Goal: Check status: Check status

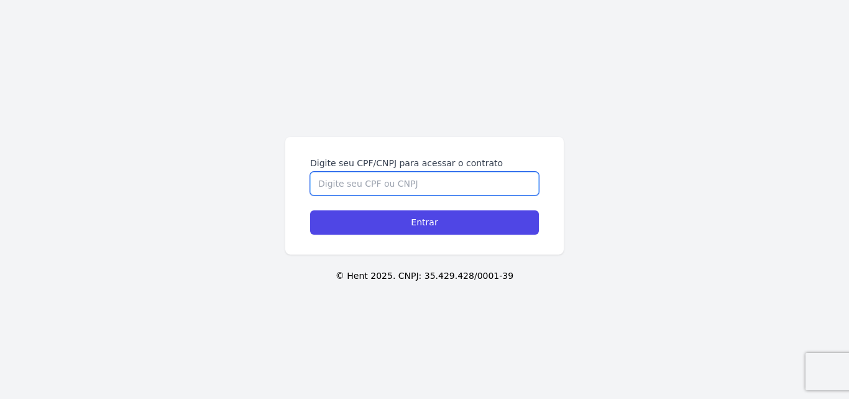
click at [428, 185] on input "Digite seu CPF/CNPJ para acessar o contrato" at bounding box center [424, 184] width 229 height 24
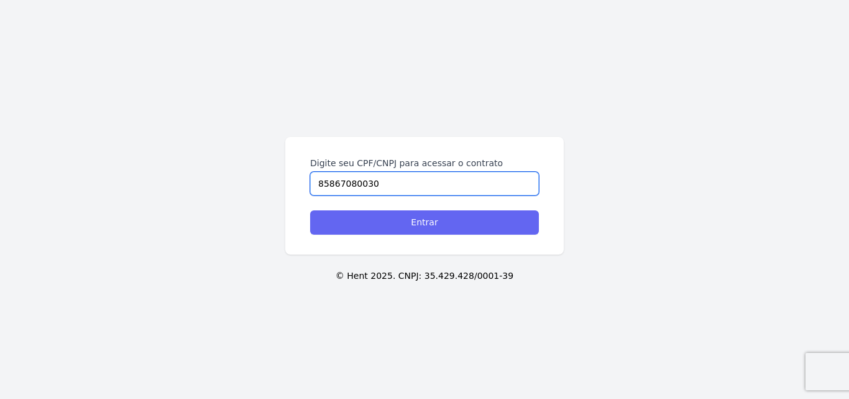
type input "85867080030"
click at [444, 226] on input "Entrar" at bounding box center [424, 222] width 229 height 24
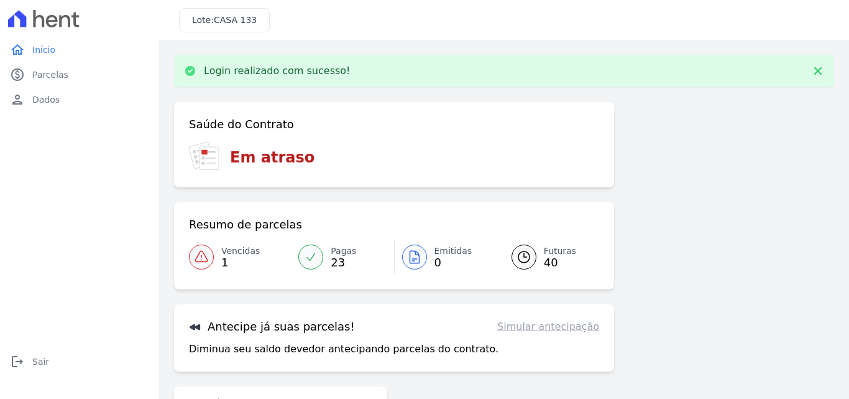
click at [208, 251] on icon at bounding box center [201, 256] width 15 height 15
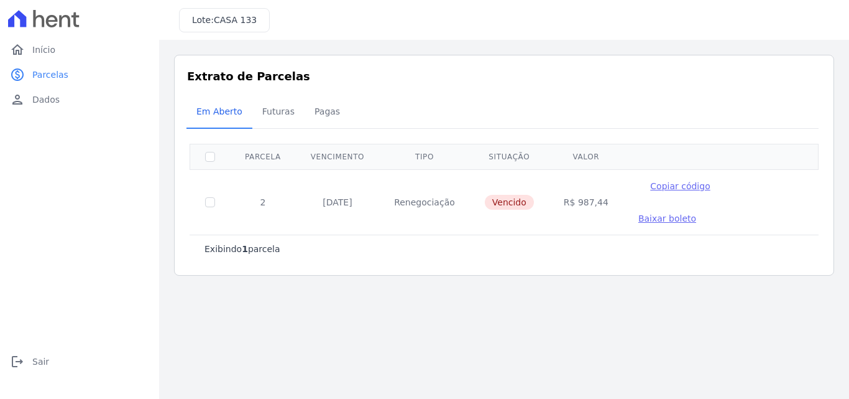
click at [696, 213] on span "Baixar boleto" at bounding box center [668, 218] width 58 height 10
click at [51, 46] on span "Início" at bounding box center [43, 50] width 23 height 12
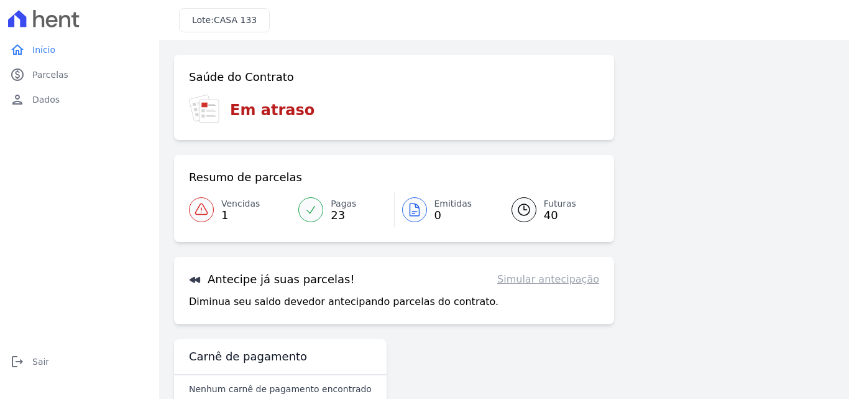
click at [537, 207] on link "Futuras 40" at bounding box center [548, 209] width 103 height 35
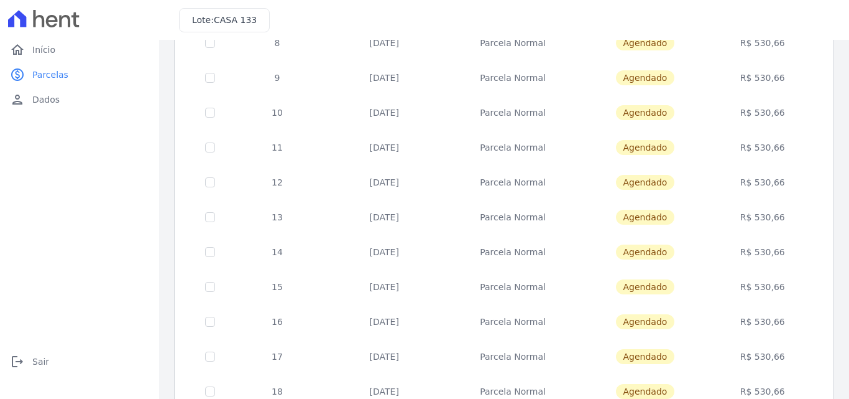
scroll to position [540, 0]
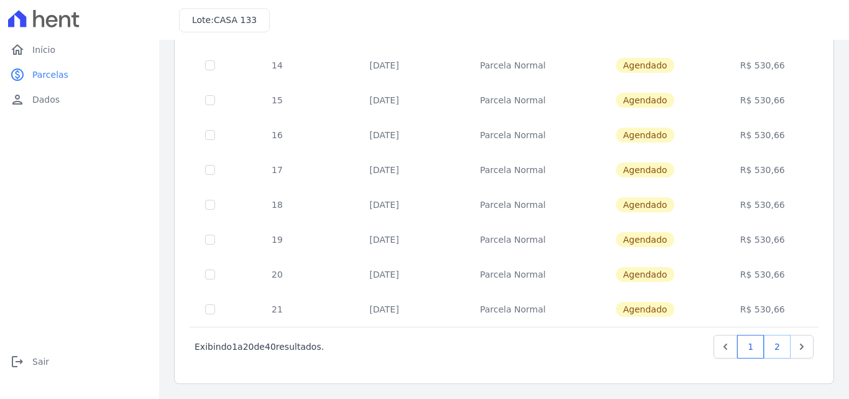
click at [770, 344] on link "2" at bounding box center [777, 347] width 27 height 24
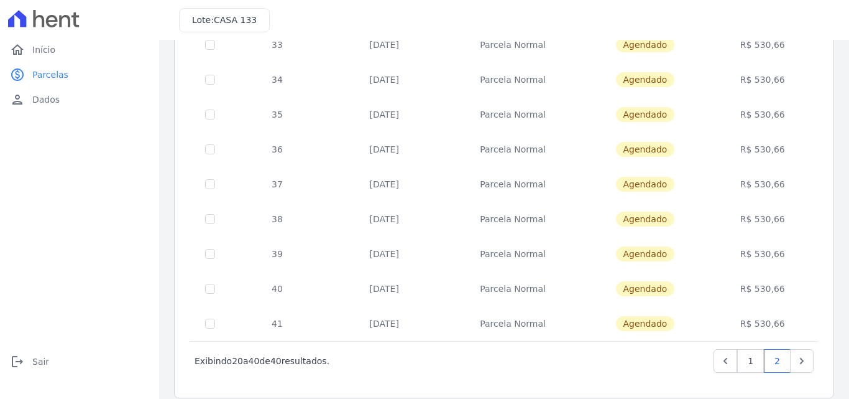
scroll to position [540, 0]
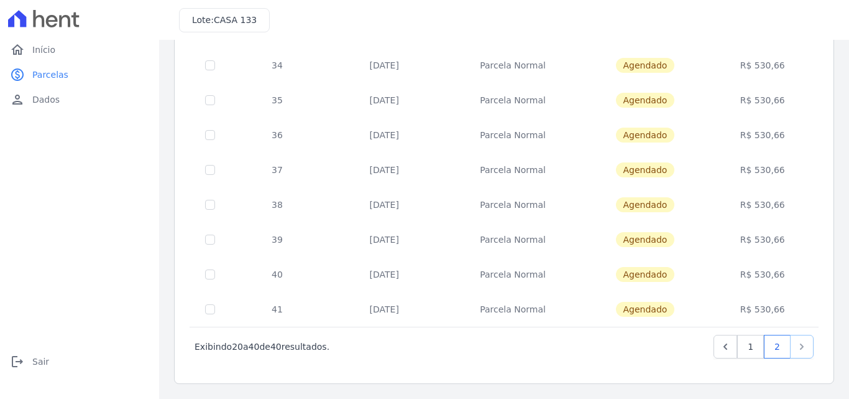
click at [796, 349] on icon "Next" at bounding box center [802, 346] width 12 height 12
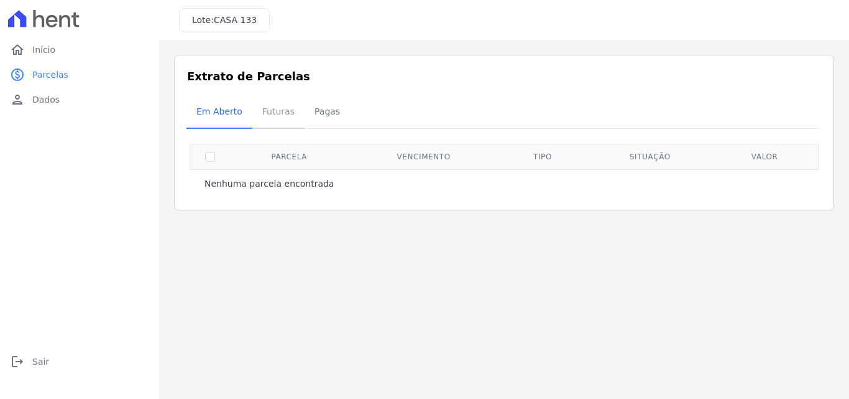
click at [277, 114] on span "Futuras" at bounding box center [278, 111] width 47 height 25
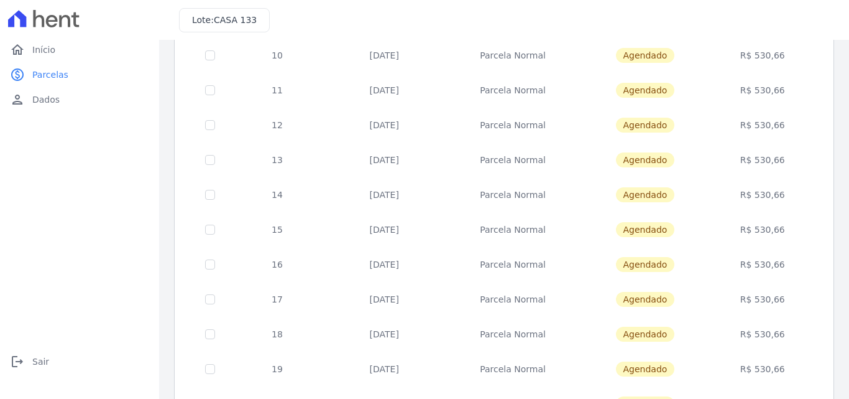
scroll to position [540, 0]
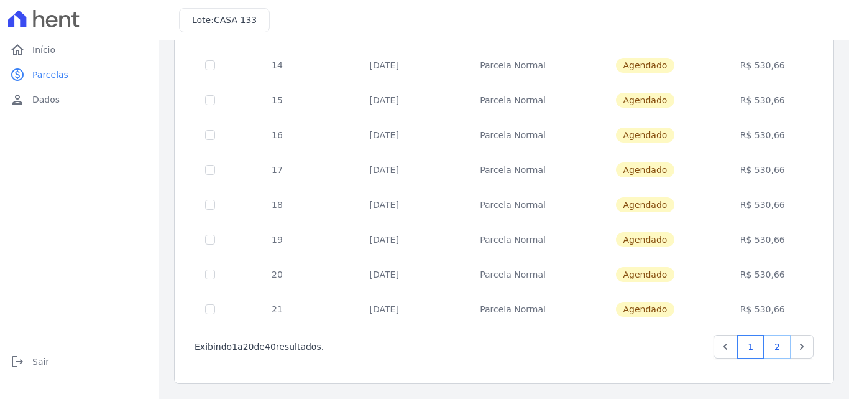
click at [771, 340] on link "2" at bounding box center [777, 347] width 27 height 24
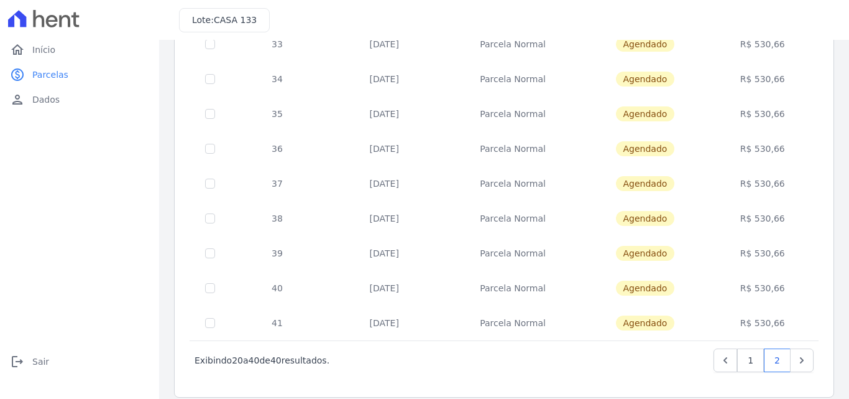
scroll to position [540, 0]
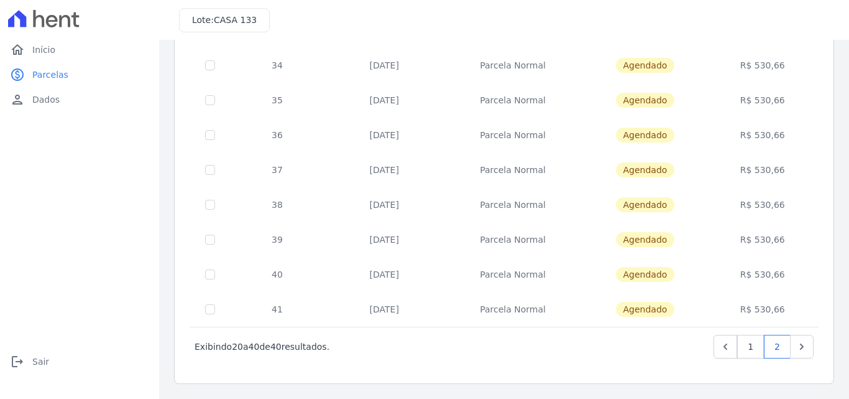
click at [435, 83] on td "25/05/2028" at bounding box center [385, 100] width 120 height 35
click at [748, 345] on link "1" at bounding box center [750, 347] width 27 height 24
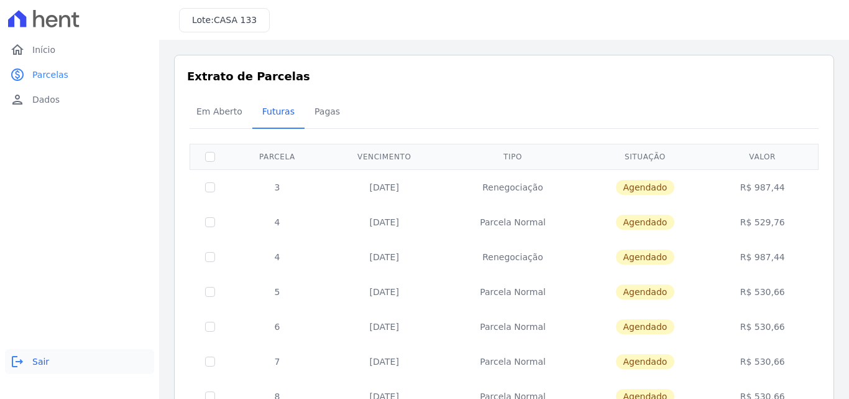
click at [44, 358] on span "Sair" at bounding box center [40, 361] width 17 height 12
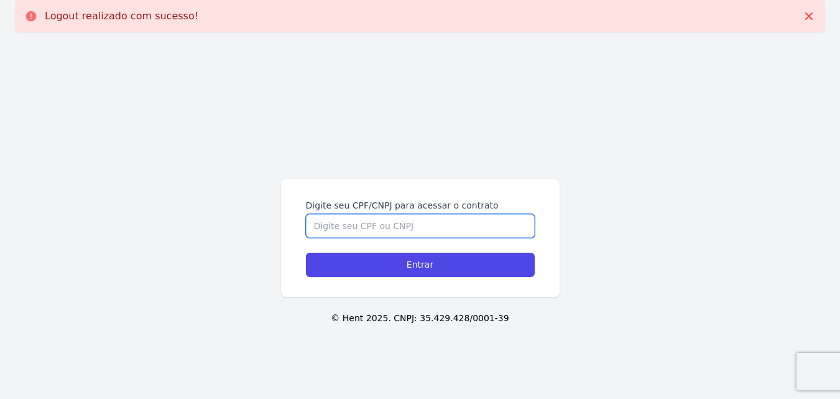
click at [378, 227] on input "Digite seu CPF/CNPJ para acessar o contrato" at bounding box center [420, 226] width 229 height 24
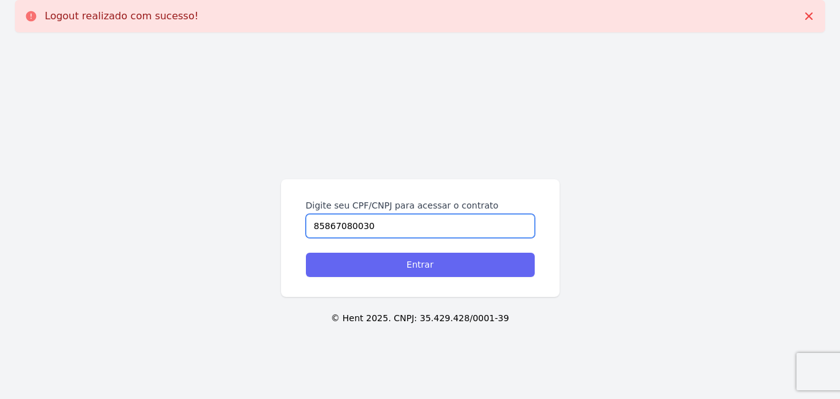
type input "85867080030"
click at [377, 263] on input "Entrar" at bounding box center [420, 264] width 229 height 24
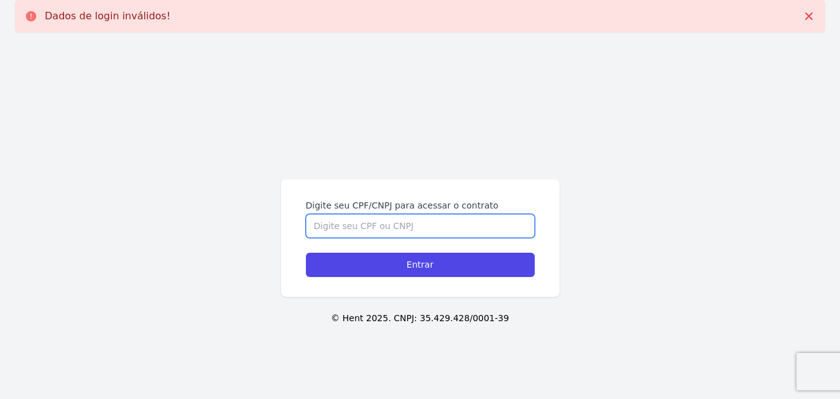
click at [402, 234] on input "Digite seu CPF/CNPJ para acessar o contrato" at bounding box center [420, 226] width 229 height 24
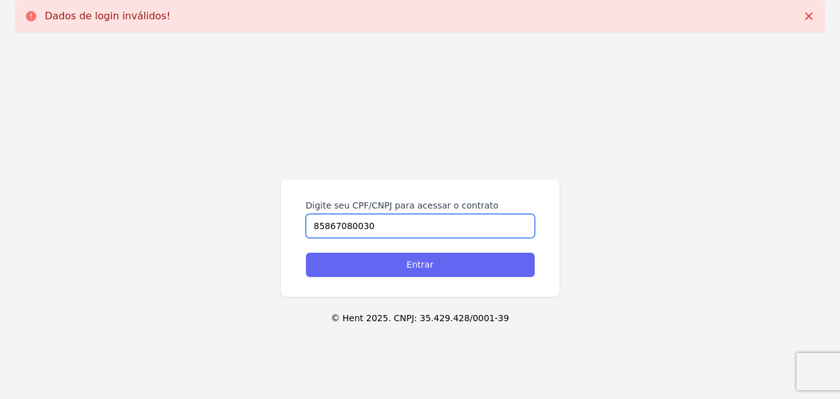
type input "85867080030"
click at [438, 265] on input "Entrar" at bounding box center [420, 264] width 229 height 24
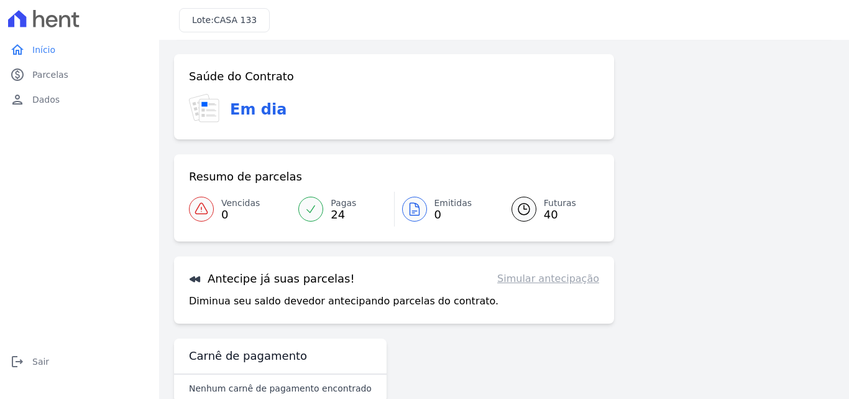
scroll to position [62, 0]
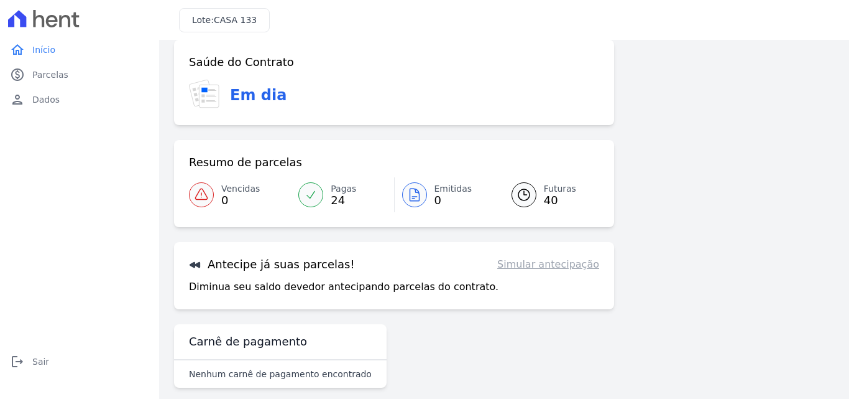
click at [554, 199] on span "40" at bounding box center [560, 200] width 32 height 10
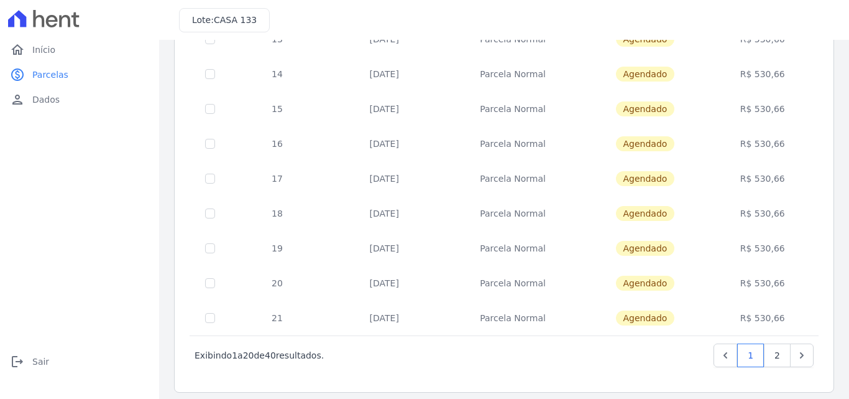
scroll to position [540, 0]
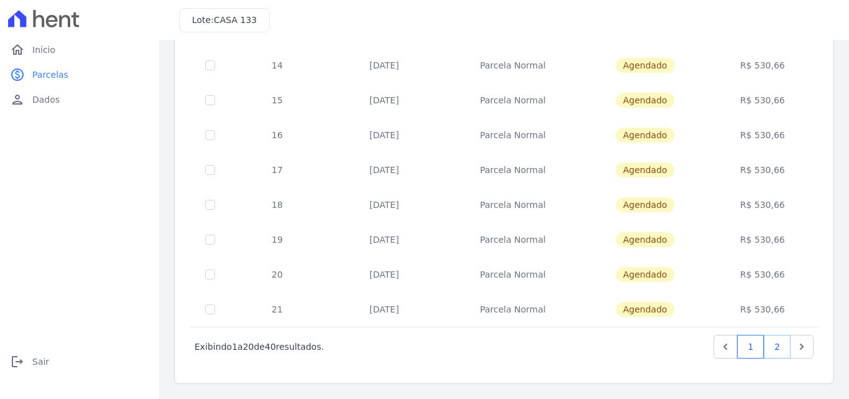
click at [772, 349] on link "2" at bounding box center [777, 347] width 27 height 24
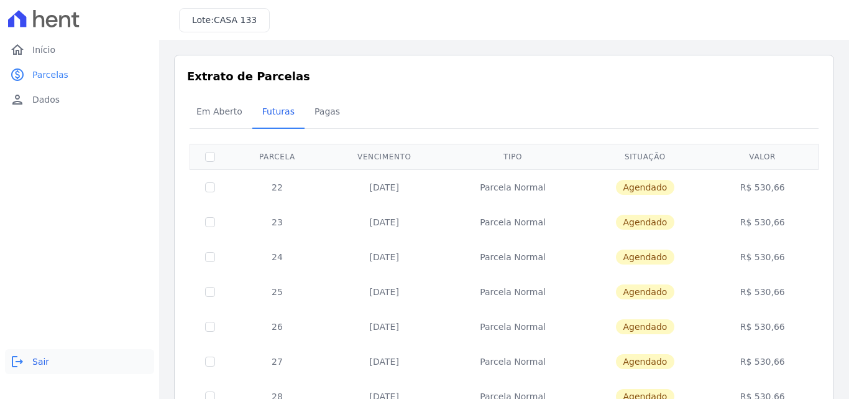
click at [35, 365] on span "Sair" at bounding box center [40, 361] width 17 height 12
